Goal: Information Seeking & Learning: Learn about a topic

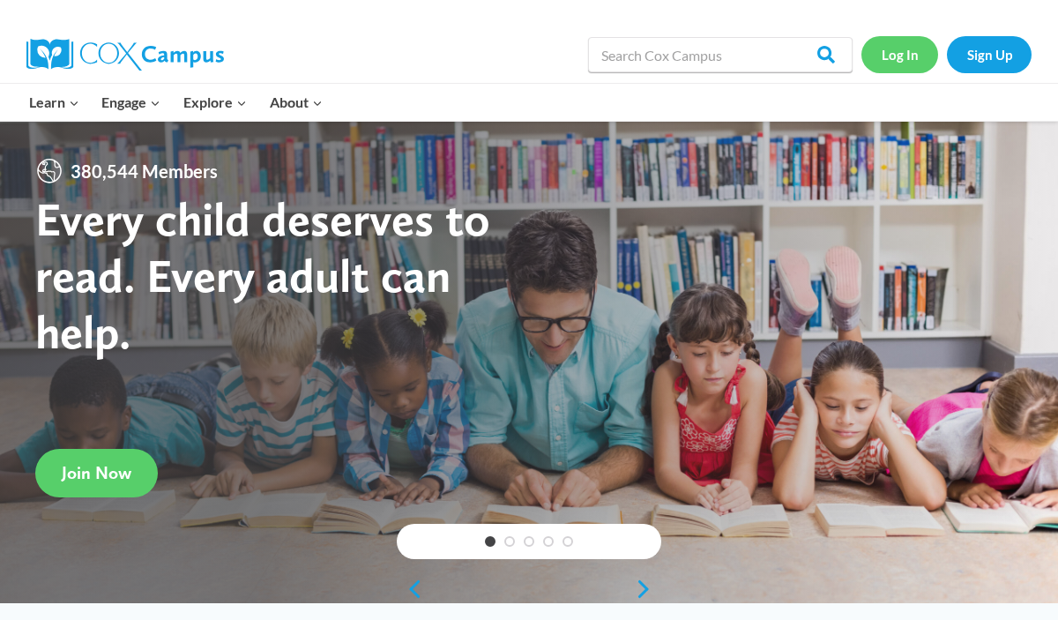
click at [896, 48] on link "Log In" at bounding box center [899, 54] width 77 height 36
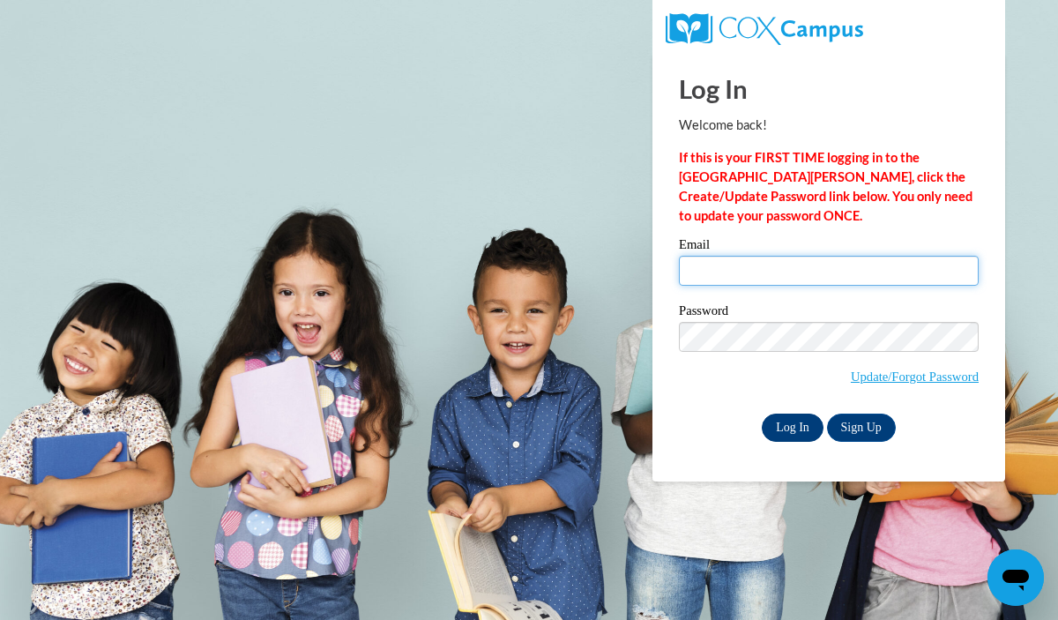
type input "nwitt@grafton.k12.wi.us"
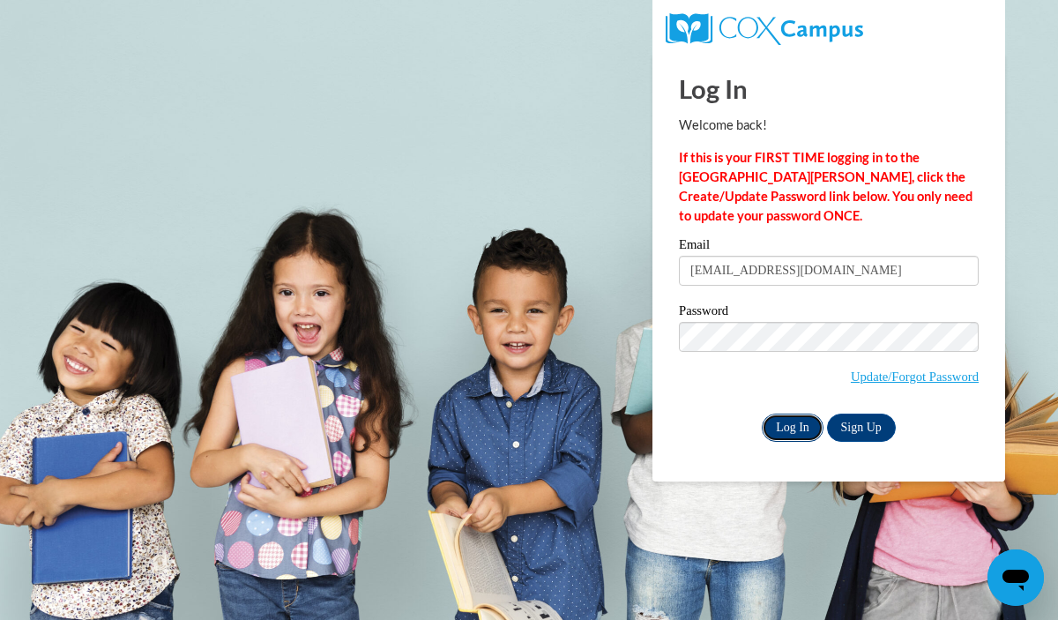
click at [794, 424] on input "Log In" at bounding box center [793, 427] width 62 height 28
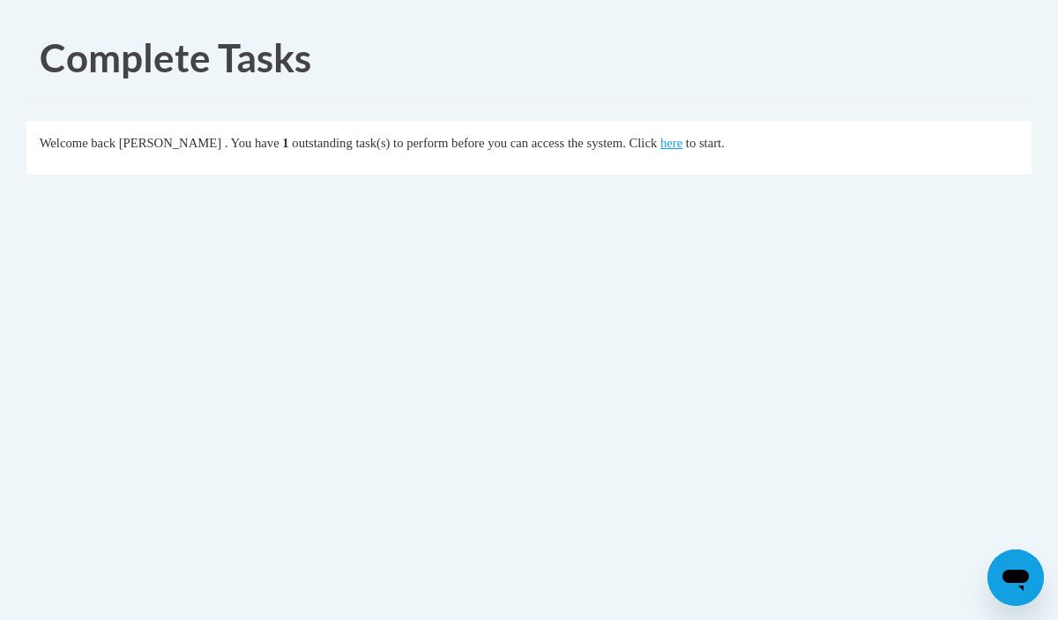
click at [700, 153] on fieldset "Welcome back [PERSON_NAME] . You have 1 outstanding task(s) to perform before y…" at bounding box center [528, 148] width 1005 height 54
click at [682, 144] on link "here" at bounding box center [671, 143] width 22 height 14
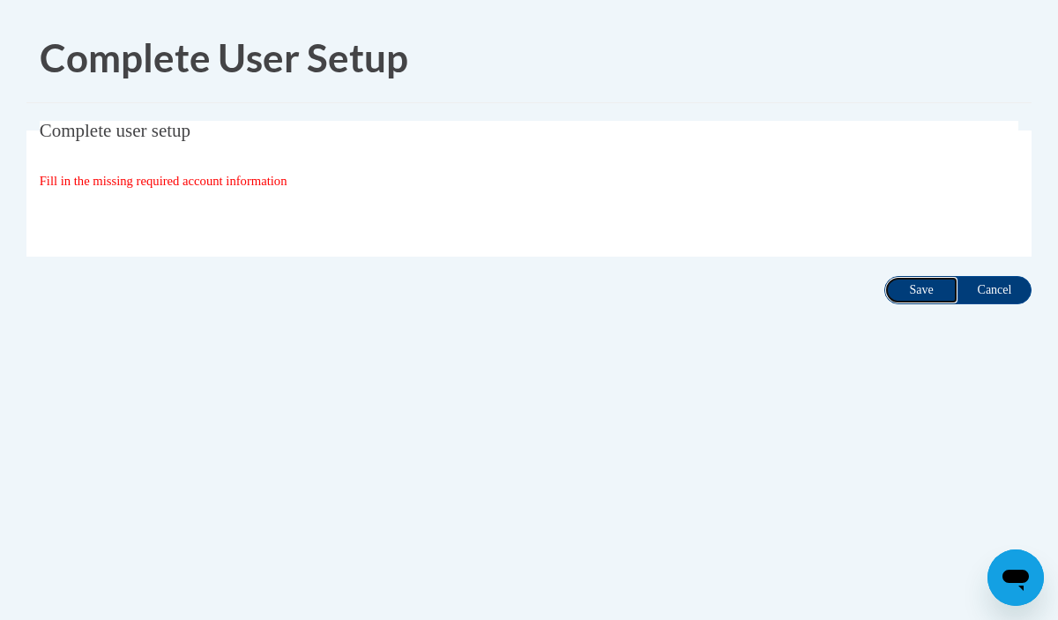
click at [905, 294] on input "Save" at bounding box center [921, 290] width 74 height 28
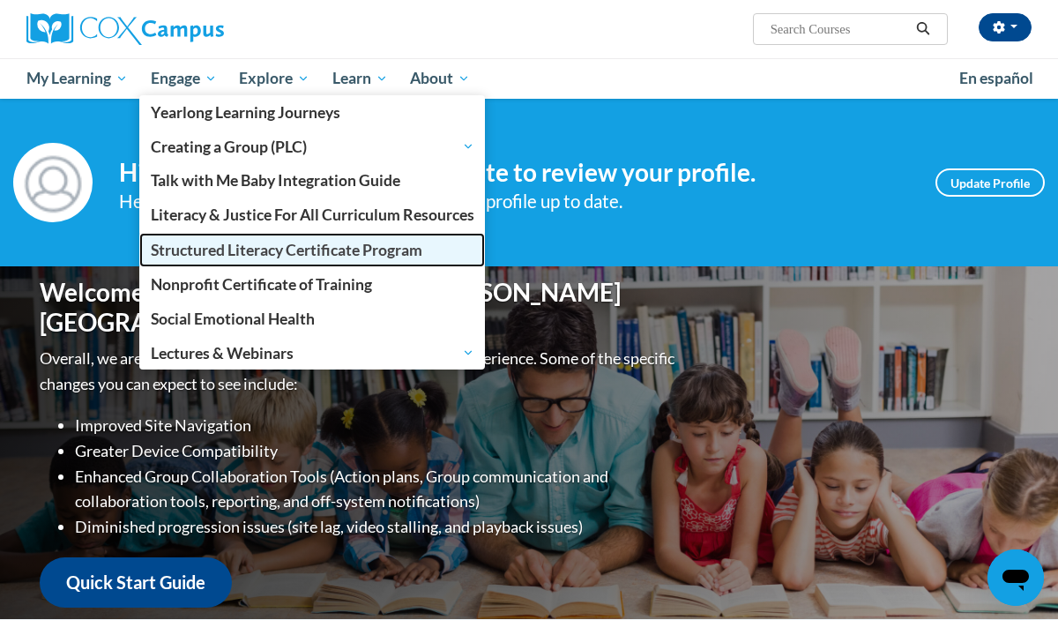
click at [237, 252] on span "Structured Literacy Certificate Program" at bounding box center [287, 250] width 272 height 19
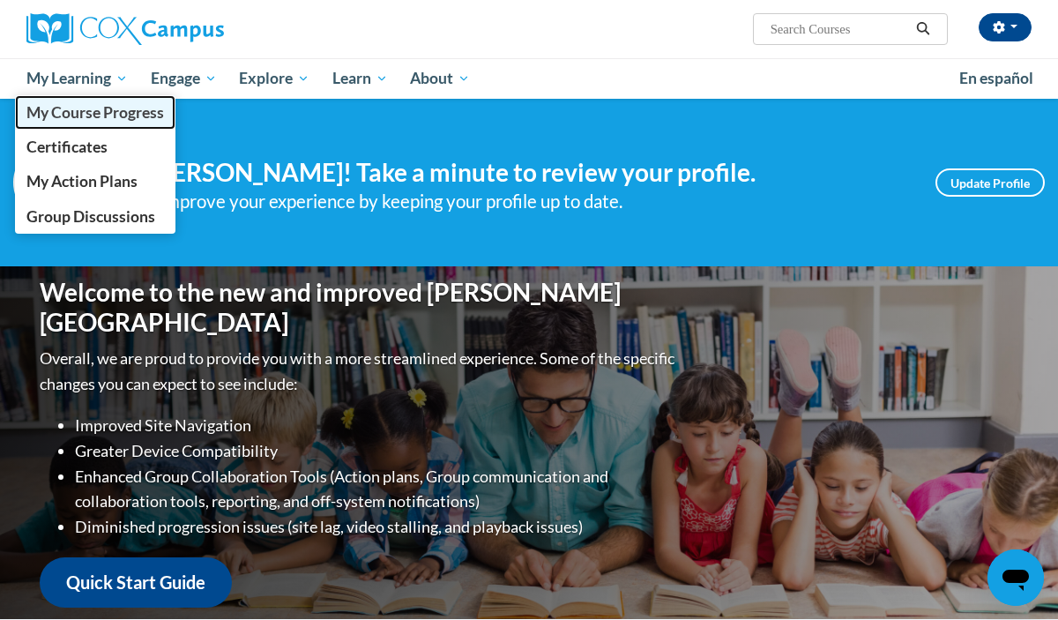
click at [92, 105] on span "My Course Progress" at bounding box center [95, 112] width 138 height 19
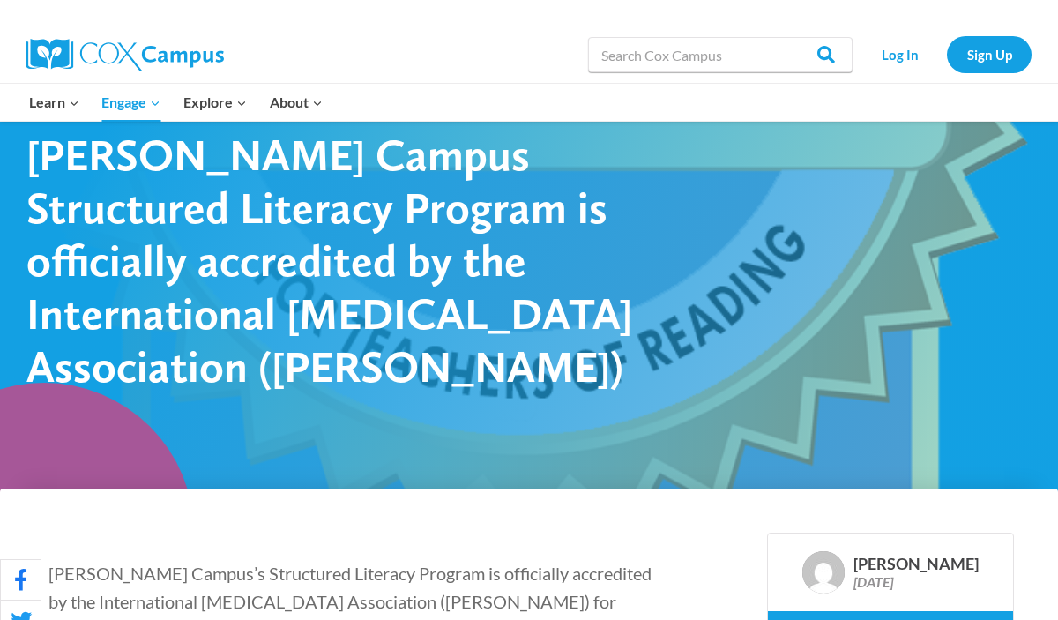
scroll to position [470, 0]
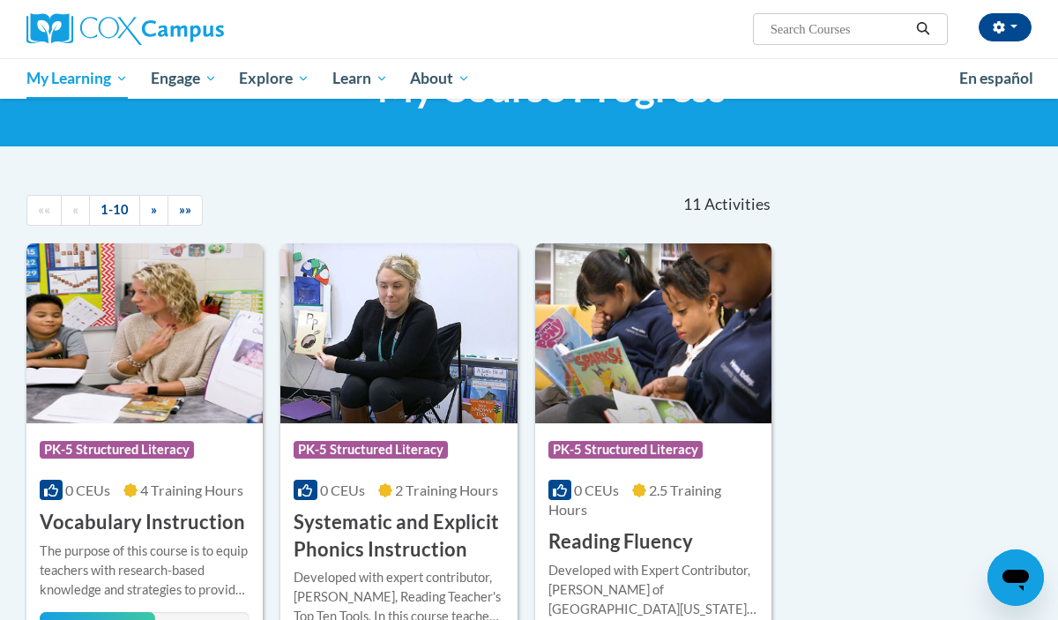
scroll to position [94, 0]
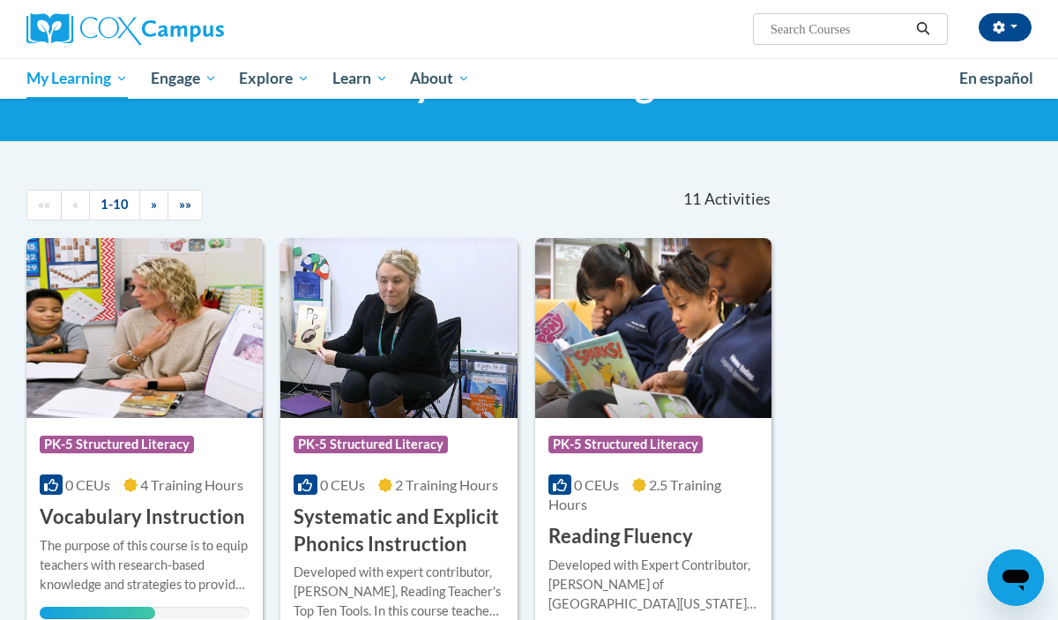
click at [176, 315] on img at bounding box center [144, 328] width 236 height 180
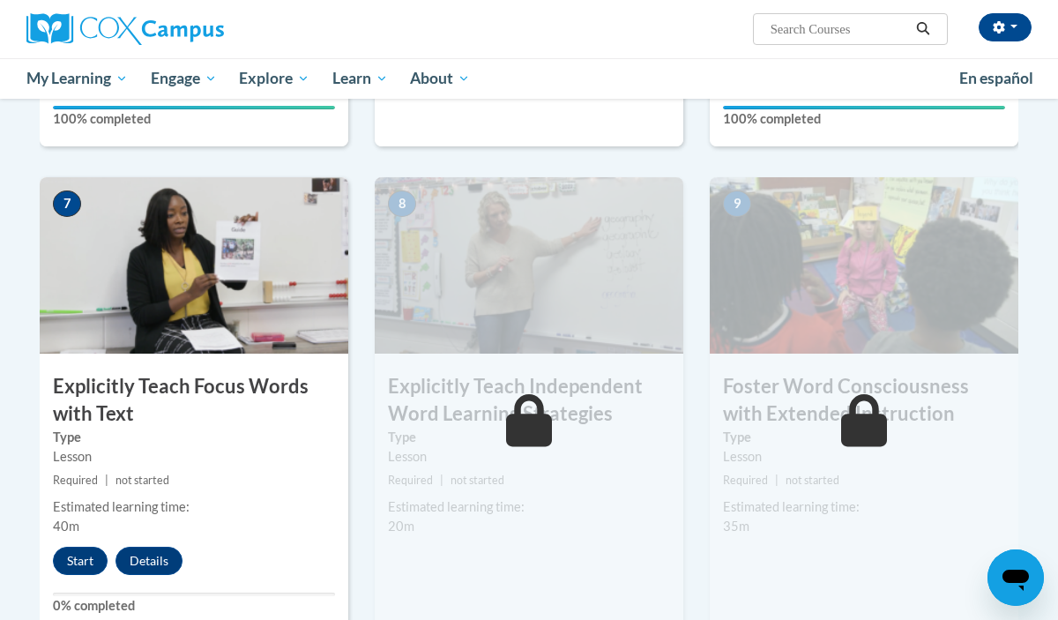
scroll to position [1256, 0]
click at [63, 571] on button "Start" at bounding box center [80, 561] width 55 height 28
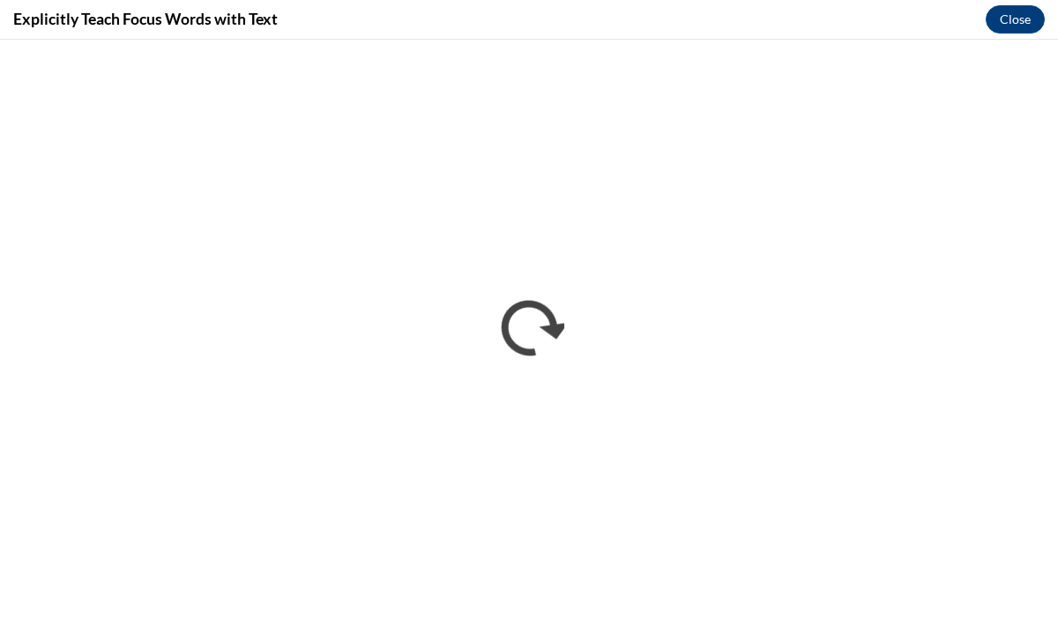
scroll to position [0, 0]
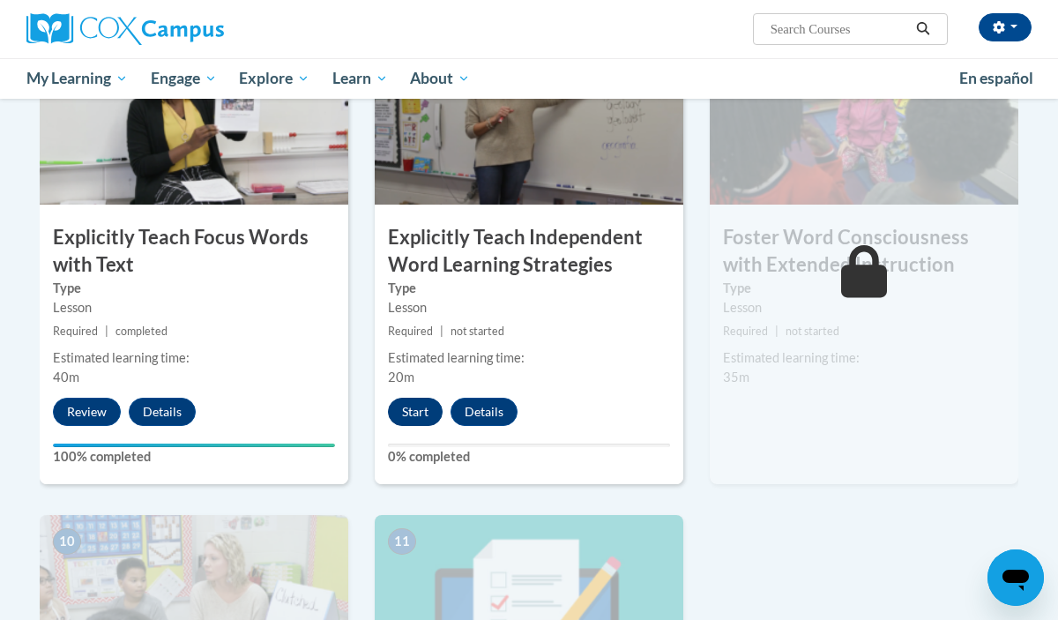
scroll to position [1404, 0]
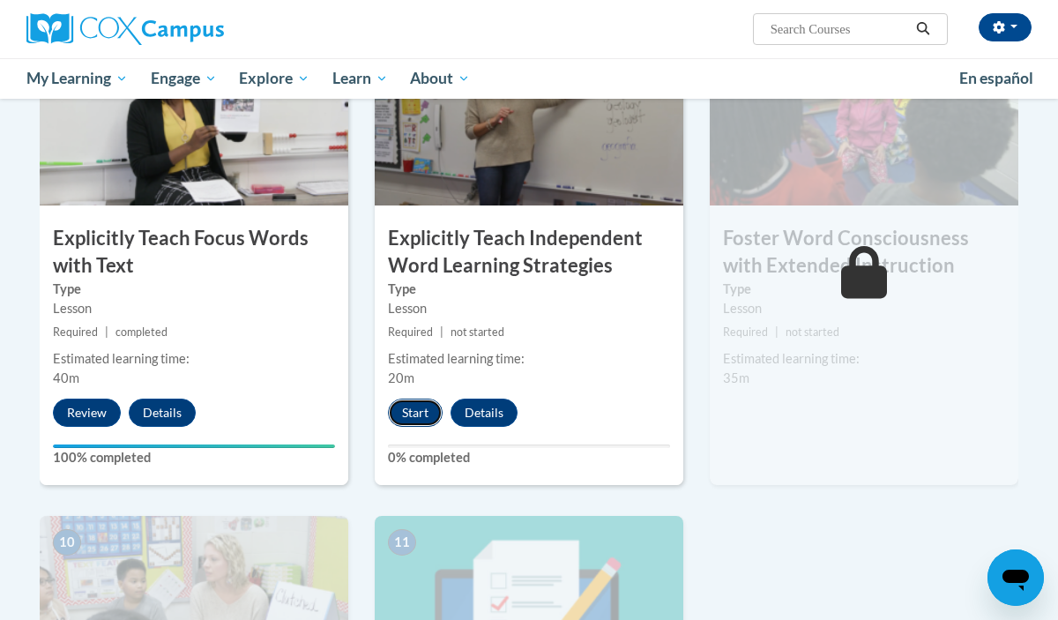
click at [399, 418] on button "Start" at bounding box center [415, 413] width 55 height 28
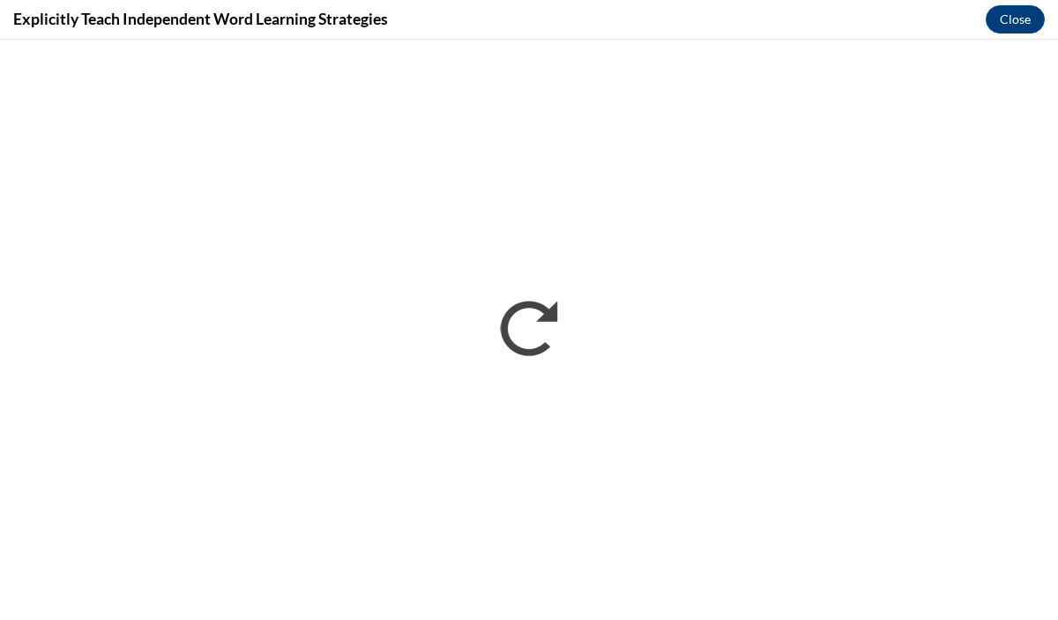
scroll to position [0, 0]
